Goal: Transaction & Acquisition: Subscribe to service/newsletter

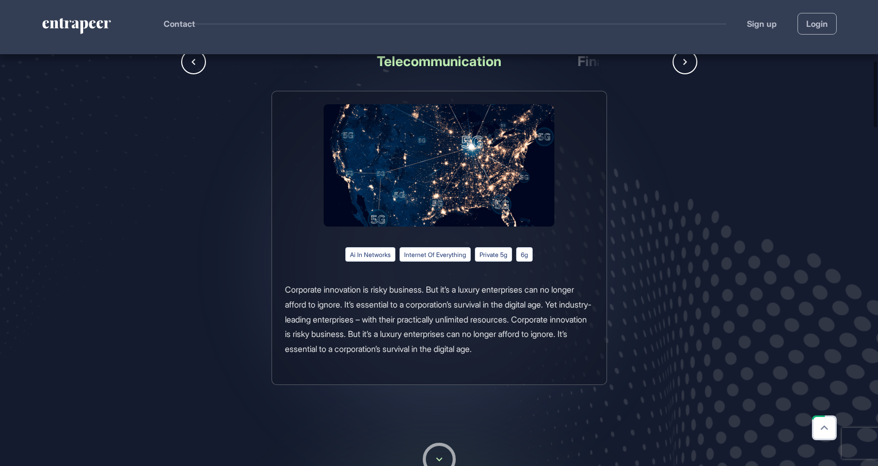
scroll to position [424, 0]
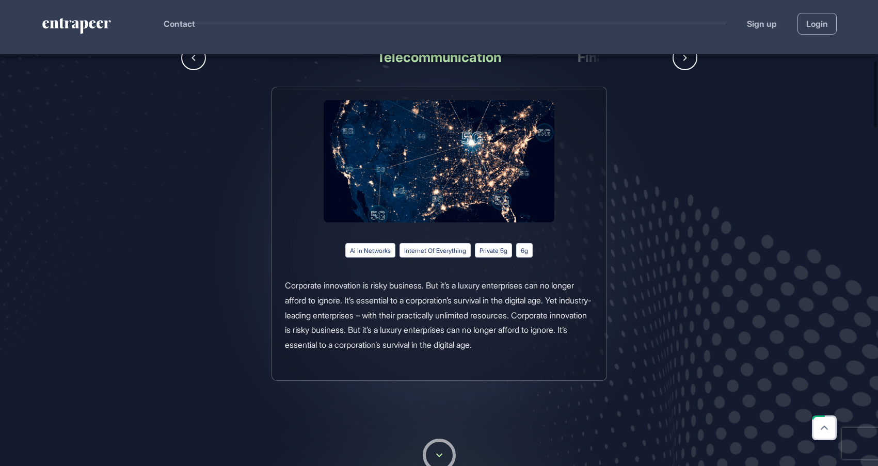
click at [400, 247] on div "ai in networks" at bounding box center [435, 250] width 71 height 14
click at [475, 251] on div "internet of everything" at bounding box center [493, 250] width 37 height 14
click at [475, 252] on div "internet of everything" at bounding box center [493, 250] width 37 height 14
click at [516, 252] on div "private 5g" at bounding box center [524, 250] width 17 height 14
click at [516, 253] on div "private 5g" at bounding box center [524, 250] width 17 height 14
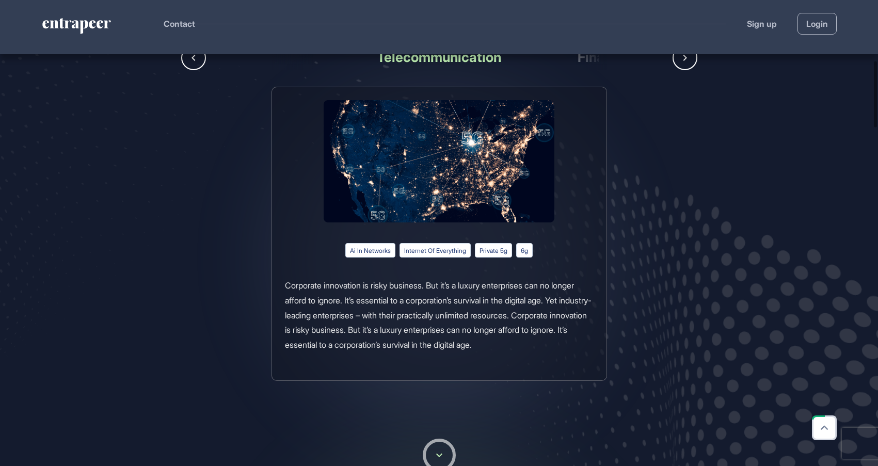
click at [518, 286] on div "Corporate innovation is risky business. But it’s a luxury enterprises can no lo…" at bounding box center [439, 315] width 309 height 74
click at [496, 321] on div "Corporate innovation is risky business. But it’s a luxury enterprises can no lo…" at bounding box center [439, 315] width 309 height 74
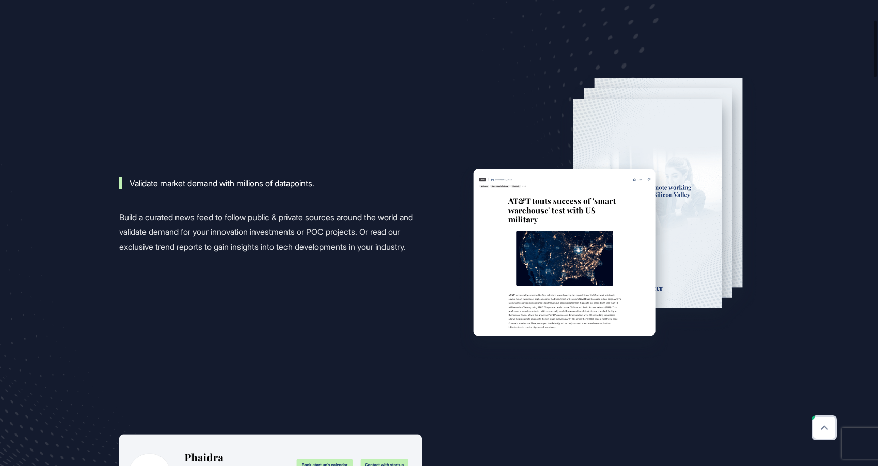
scroll to position [0, 0]
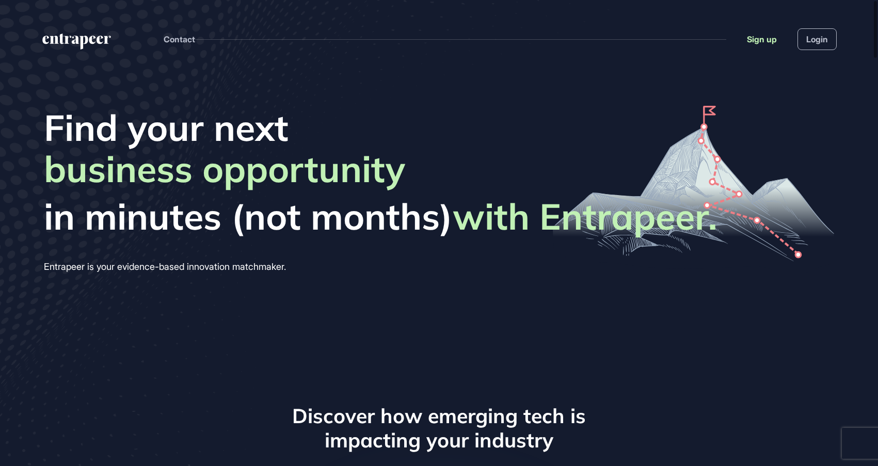
click at [757, 40] on link "Sign up" at bounding box center [762, 39] width 30 height 12
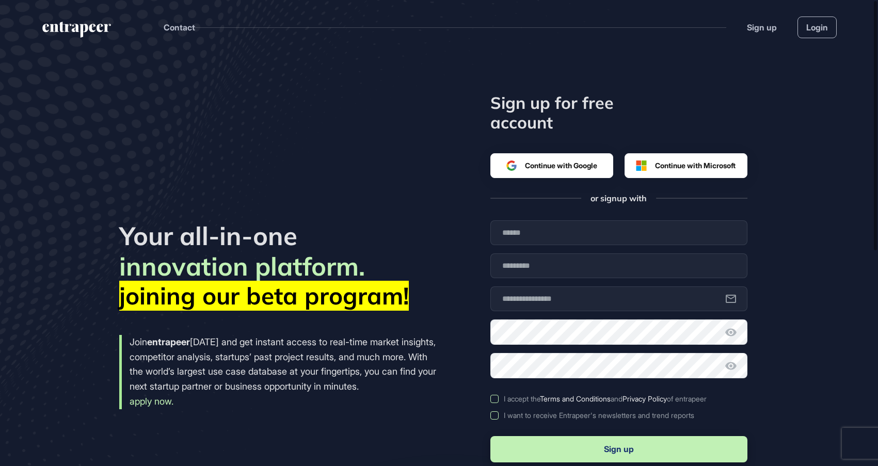
click at [577, 163] on div "Google ile oturum açın. Yeni sekmede açılır" at bounding box center [547, 165] width 80 height 23
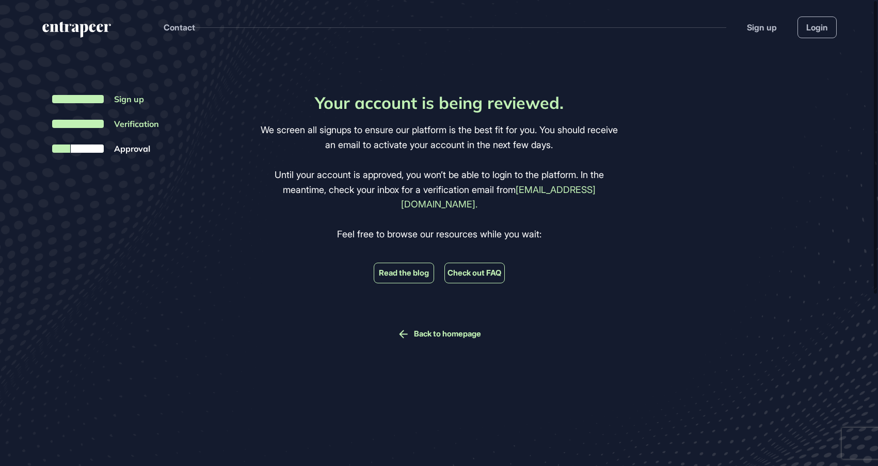
click at [82, 33] on icon "entrapeer-logo" at bounding box center [84, 31] width 8 height 14
